Goal: Find specific page/section: Find specific page/section

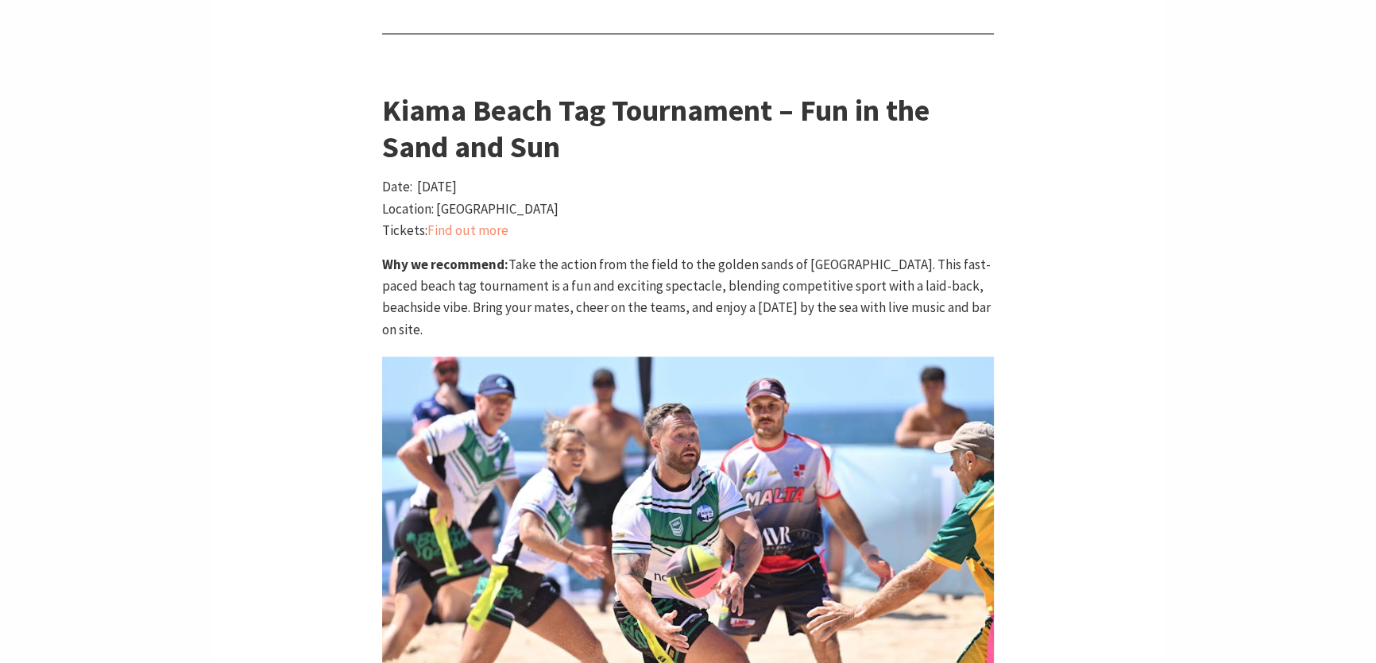
scroll to position [2455, 0]
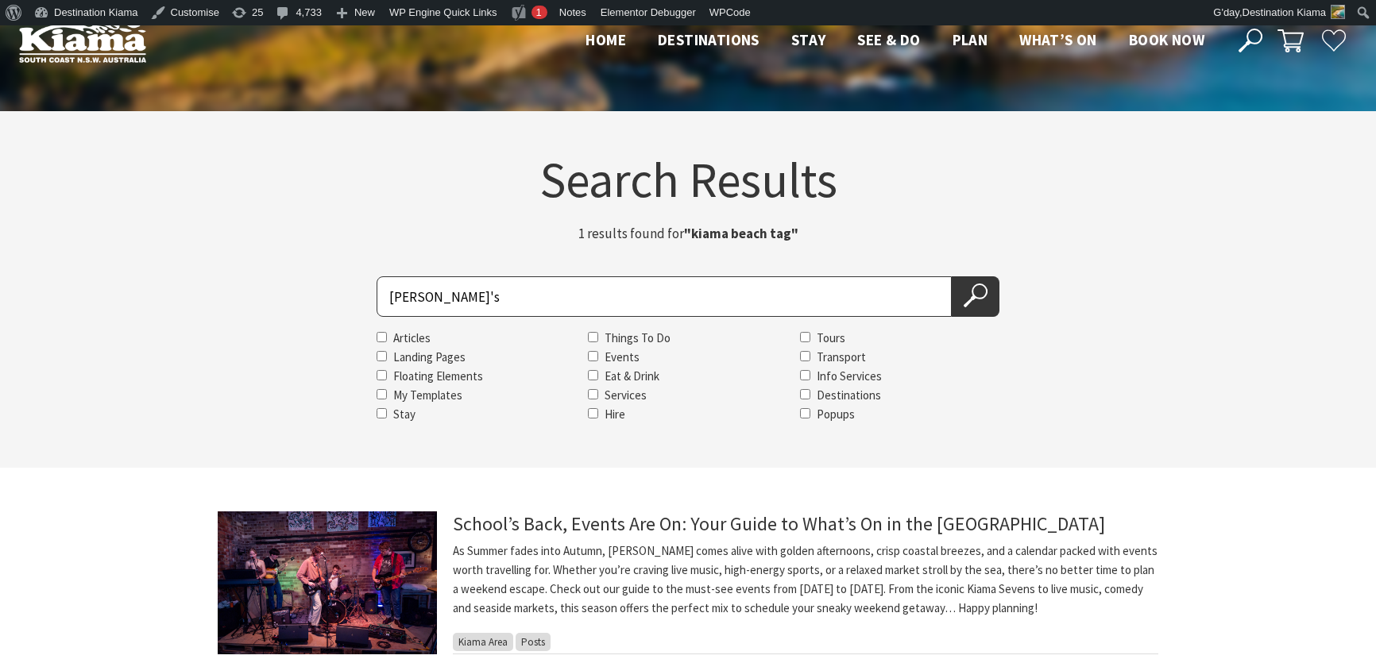
scroll to position [216, 0]
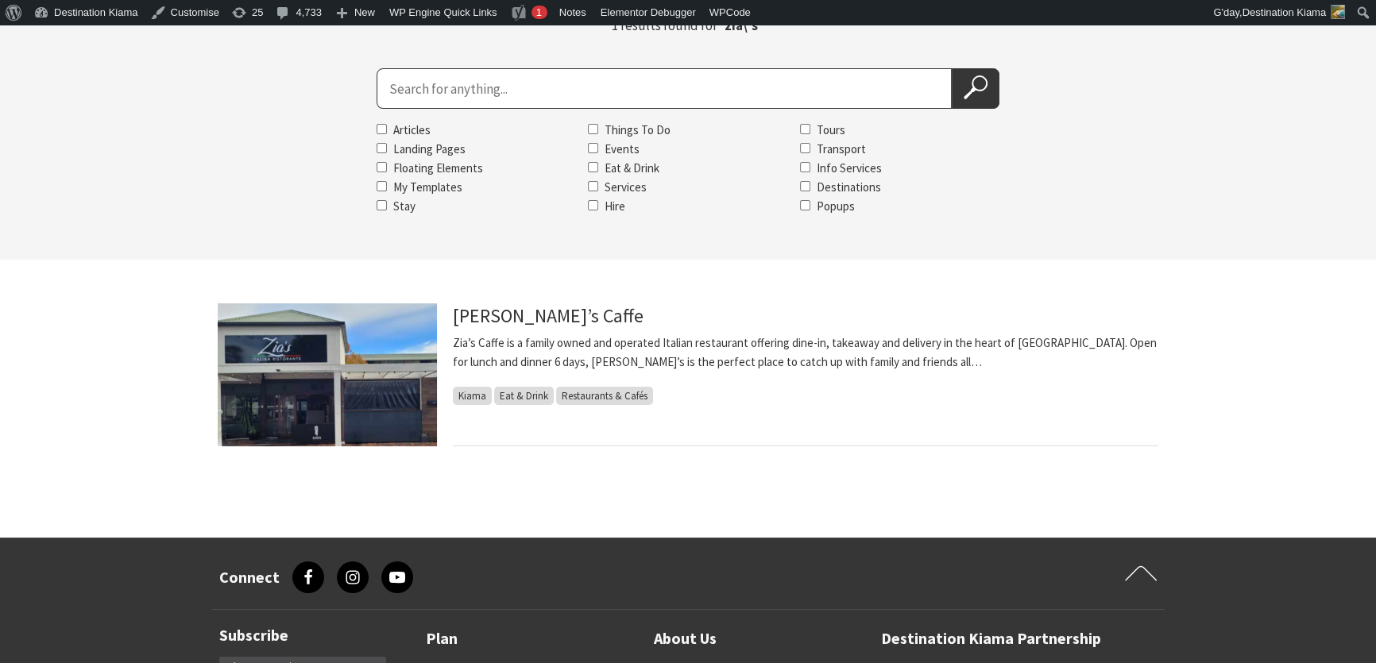
scroll to position [216, 0]
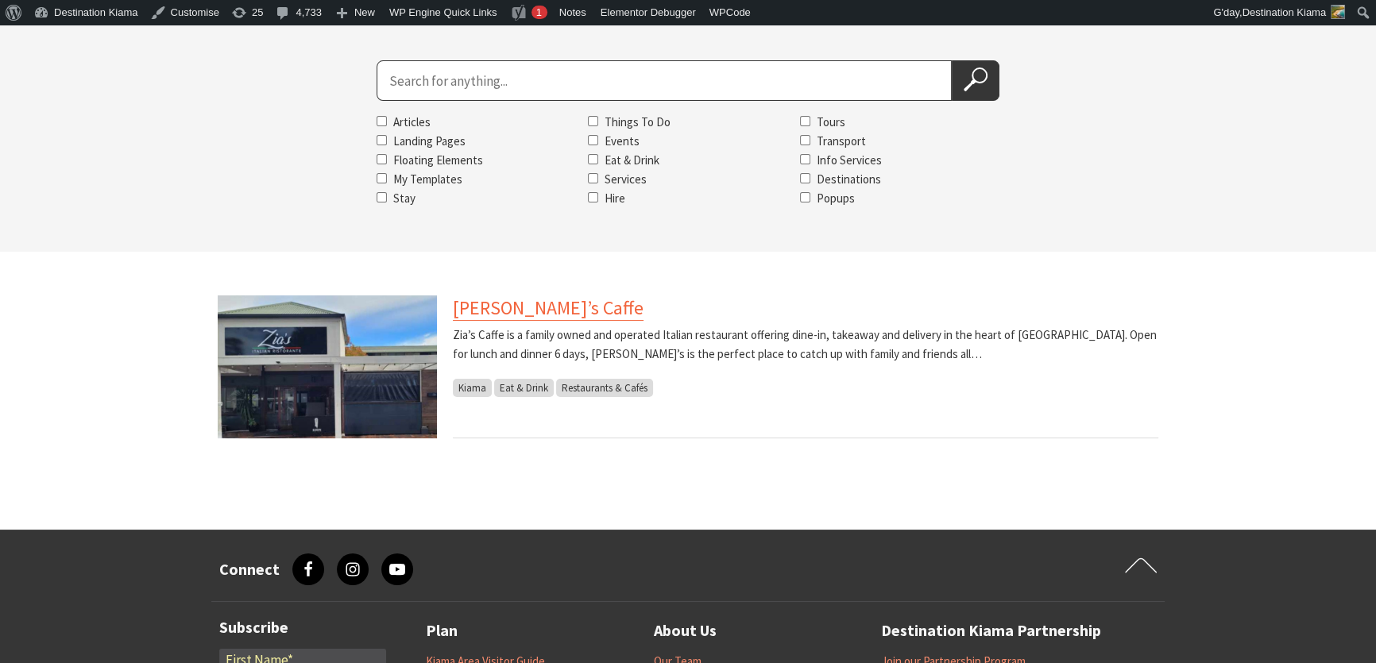
click at [515, 314] on link "[PERSON_NAME]’s Caffe" at bounding box center [548, 308] width 191 height 25
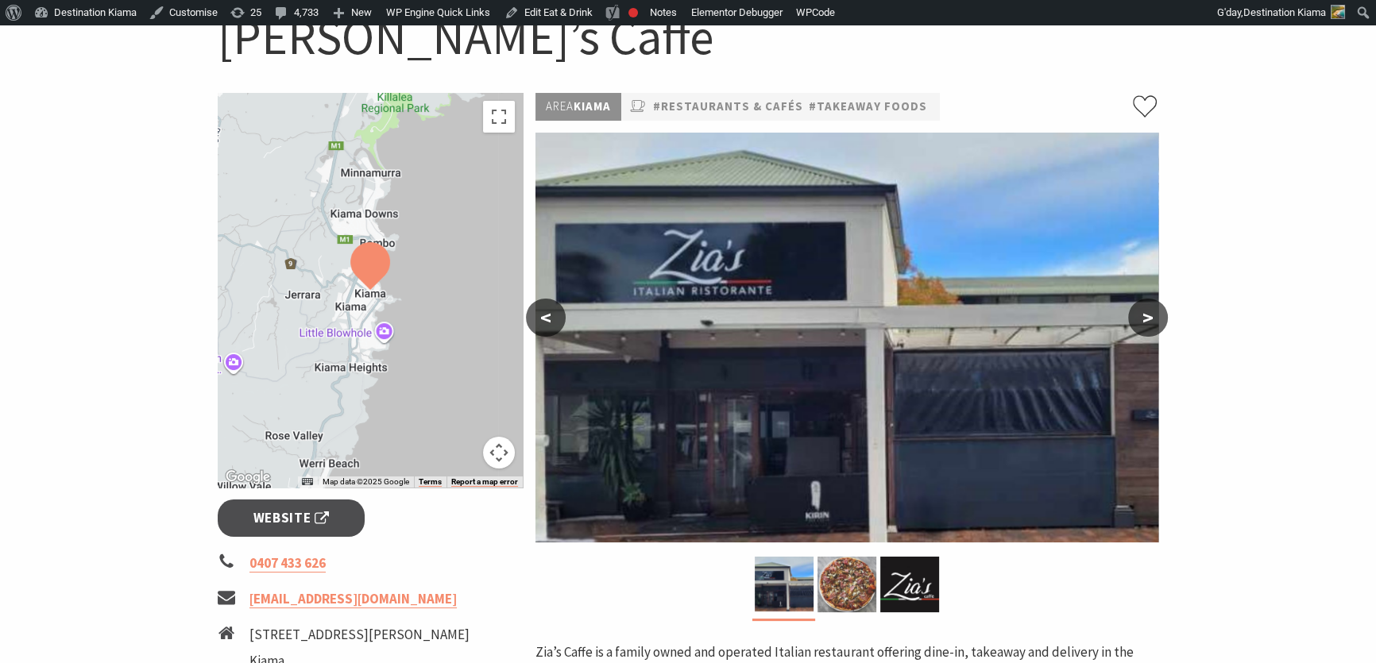
scroll to position [144, 0]
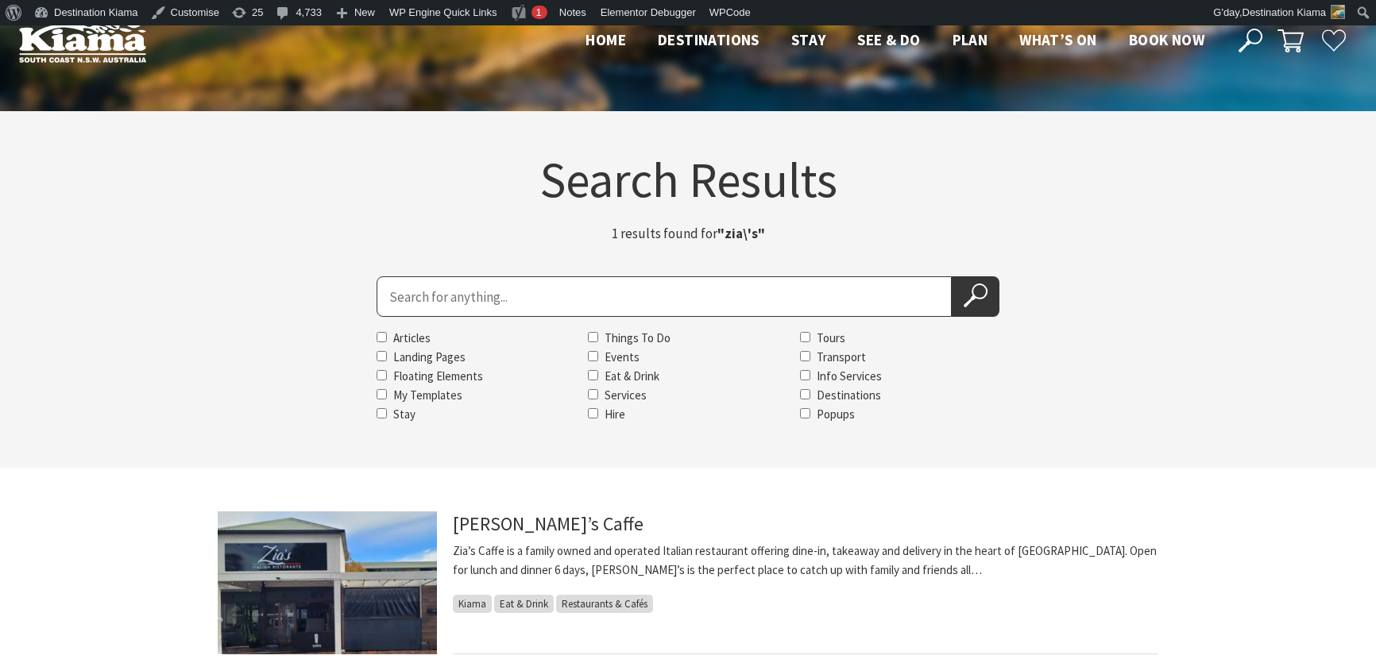
scroll to position [216, 0]
